Goal: Book appointment/travel/reservation

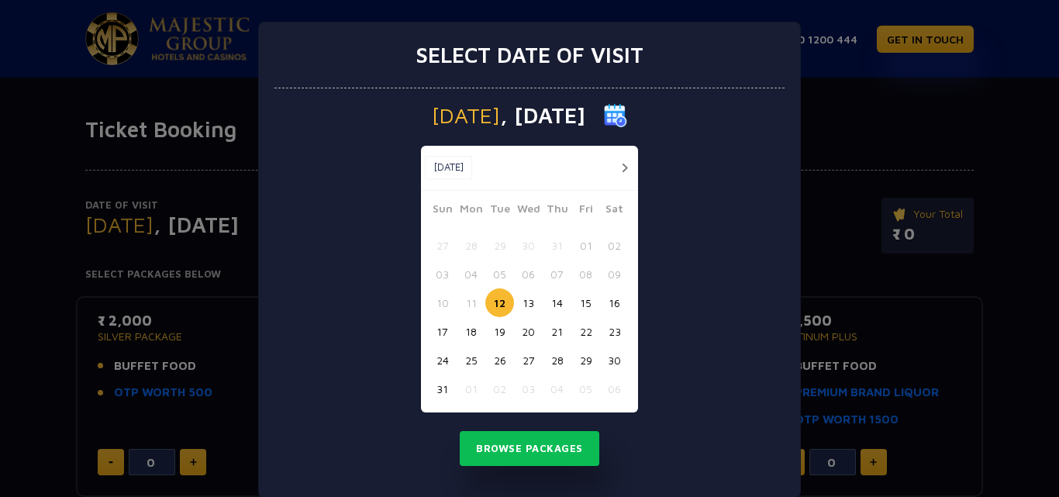
click at [514, 361] on button "27" at bounding box center [528, 360] width 29 height 29
click at [535, 429] on div "Wednesday , 27 Aug 2025 Aug, 2025 Aug, 2025 Sun Mon Tue Wed Thu Fri Sat 27 28 2…" at bounding box center [529, 292] width 510 height 409
click at [536, 440] on button "Browse Packages" at bounding box center [530, 449] width 140 height 36
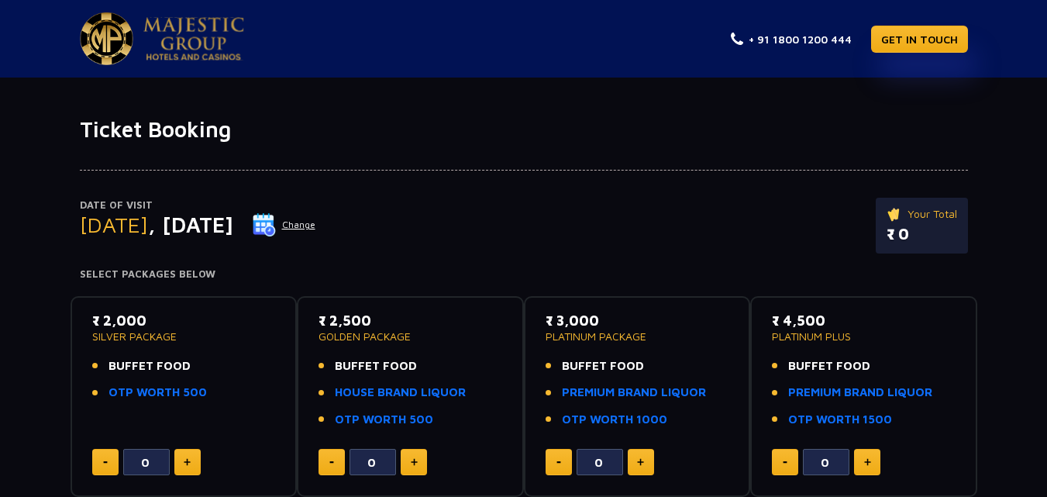
click at [875, 450] on button at bounding box center [867, 462] width 26 height 26
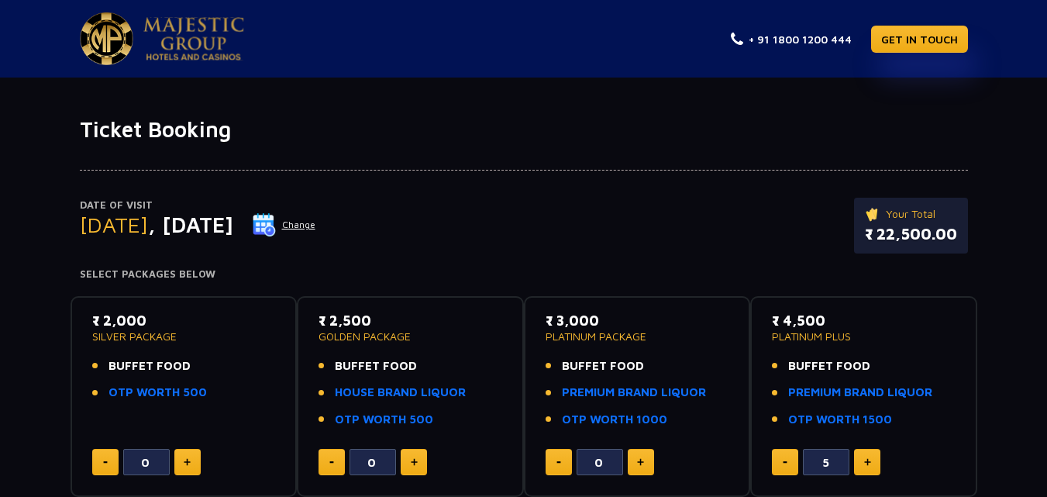
click at [875, 450] on button at bounding box center [867, 462] width 26 height 26
click at [875, 449] on button at bounding box center [867, 462] width 26 height 26
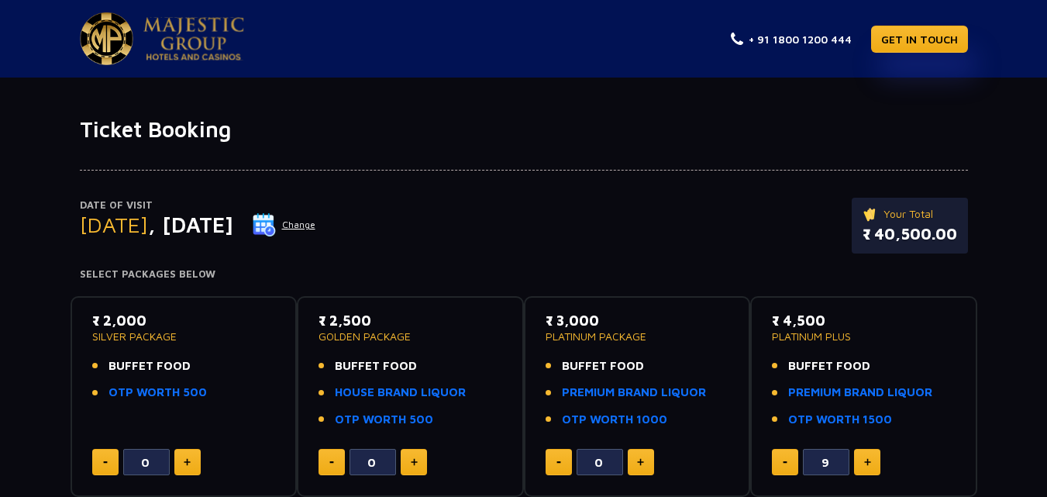
type input "10"
click at [905, 45] on link "GET IN TOUCH" at bounding box center [919, 39] width 97 height 27
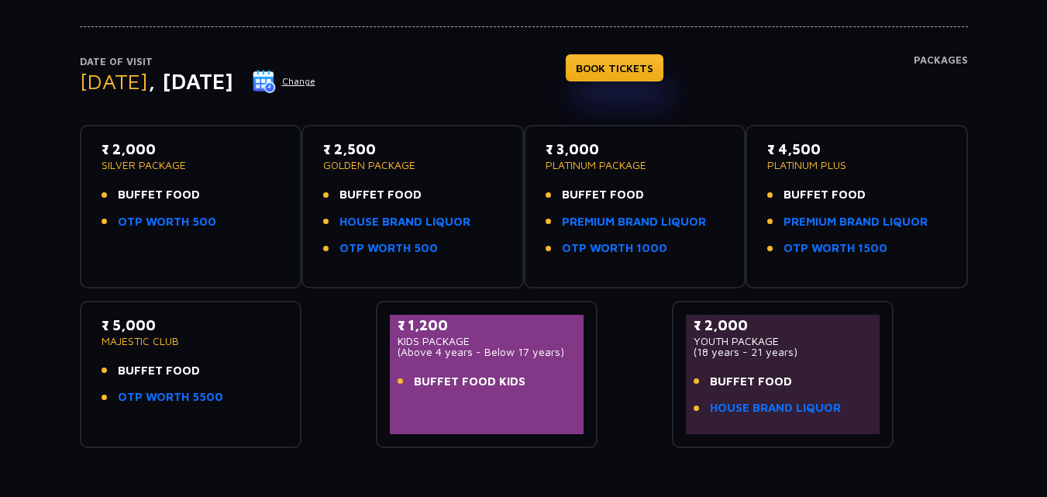
scroll to position [281, 0]
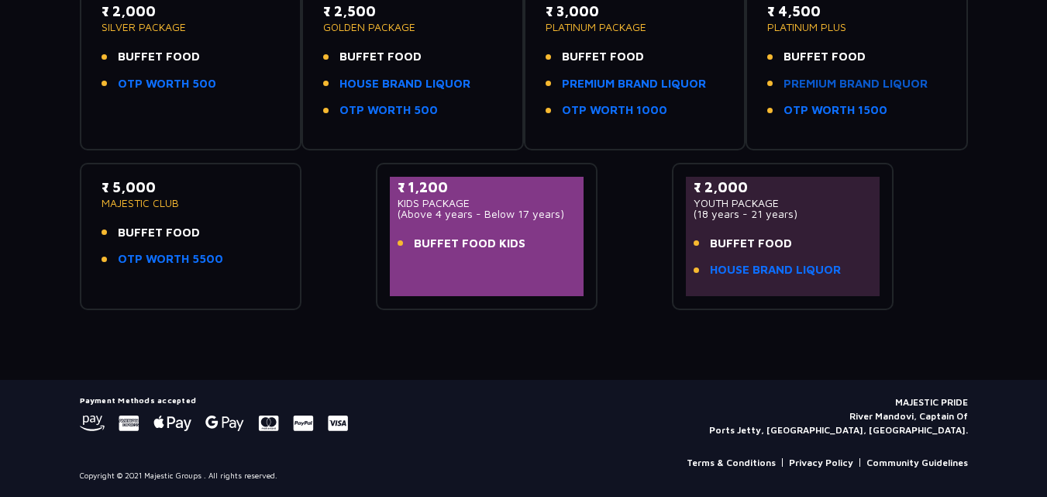
click at [866, 88] on link "PREMIUM BRAND LIQUOR" at bounding box center [856, 84] width 144 height 18
